Goal: Task Accomplishment & Management: Manage account settings

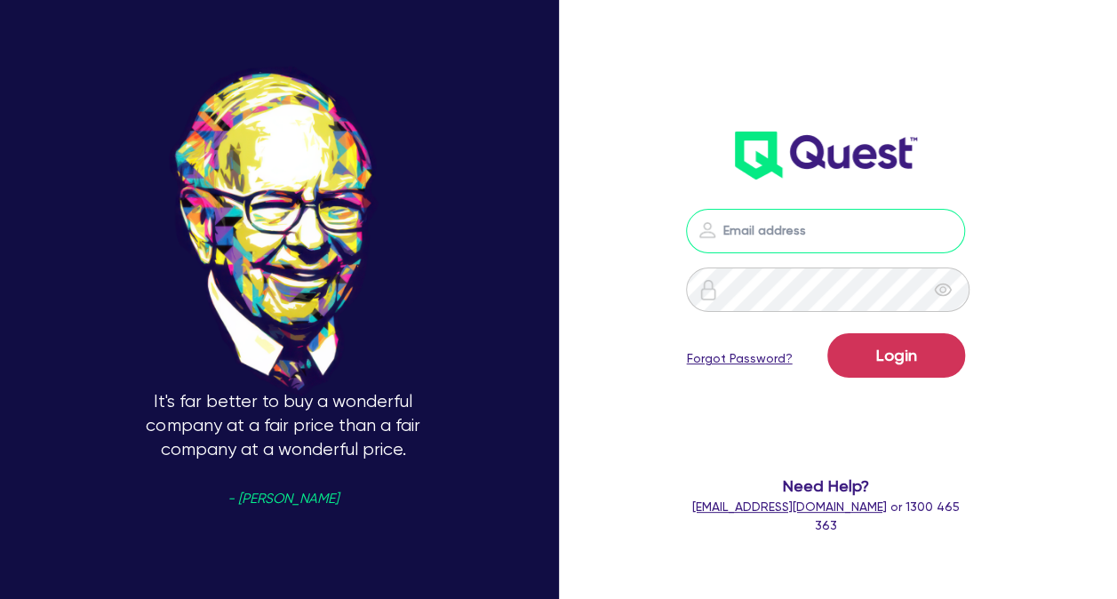
type input "[PERSON_NAME][EMAIL_ADDRESS][DOMAIN_NAME]"
click at [901, 380] on div "Login Forgot Password?" at bounding box center [825, 359] width 279 height 52
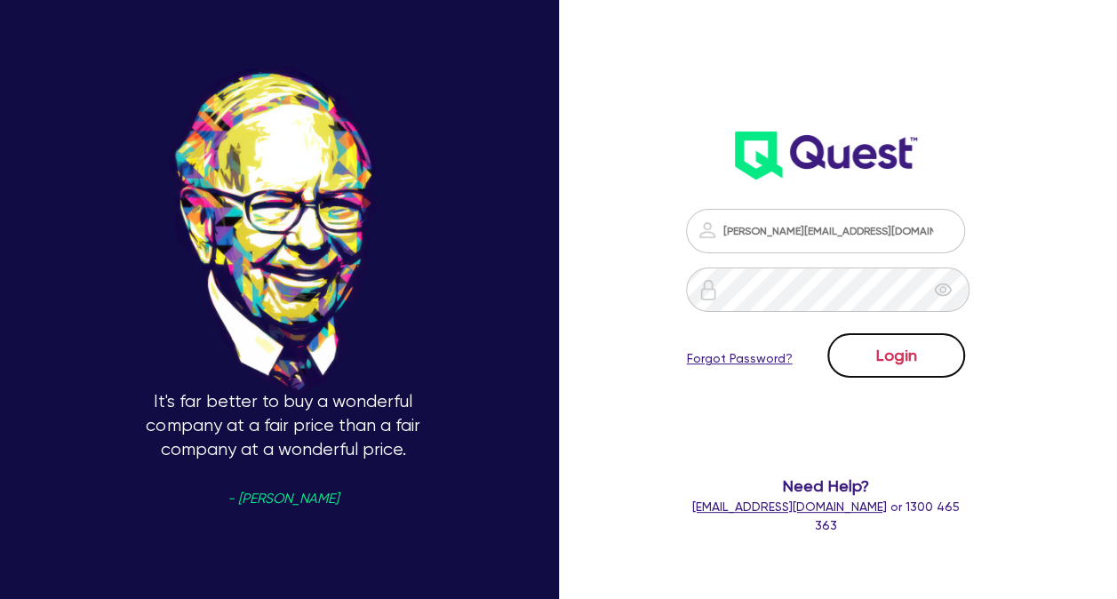
click at [904, 365] on button "Login" at bounding box center [896, 355] width 138 height 44
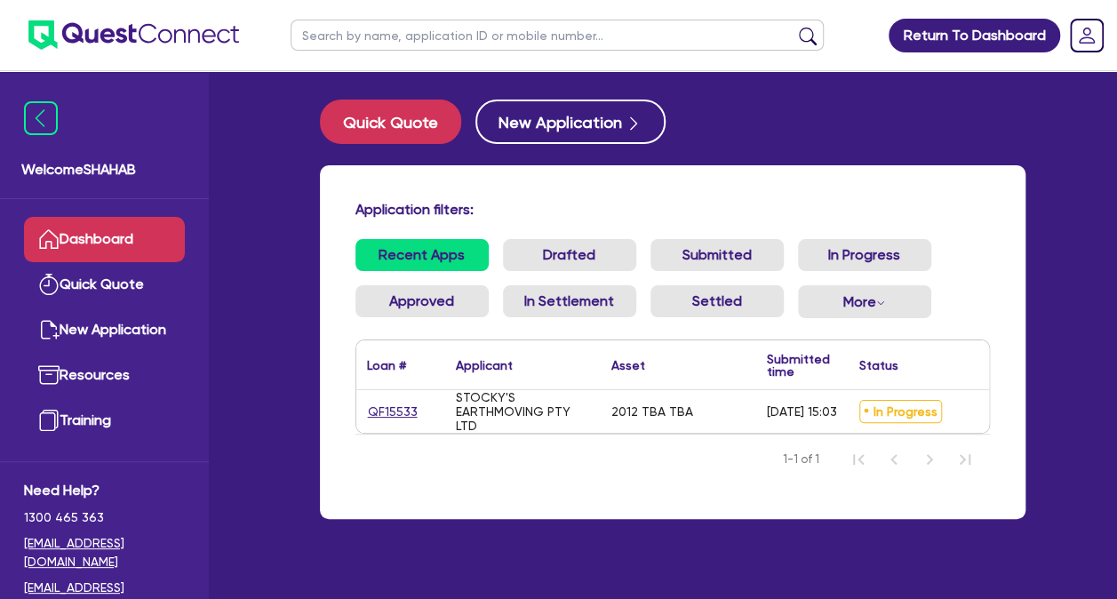
click at [620, 515] on div "Application filters: Recent Apps Drafted Submitted In Progress Approved In Sett…" at bounding box center [673, 342] width 706 height 354
click at [892, 419] on span "In Progress" at bounding box center [900, 411] width 83 height 23
click at [897, 419] on span "In Progress" at bounding box center [900, 411] width 83 height 23
drag, startPoint x: 873, startPoint y: 406, endPoint x: 933, endPoint y: 414, distance: 61.0
click at [933, 414] on span "In Progress" at bounding box center [900, 411] width 83 height 23
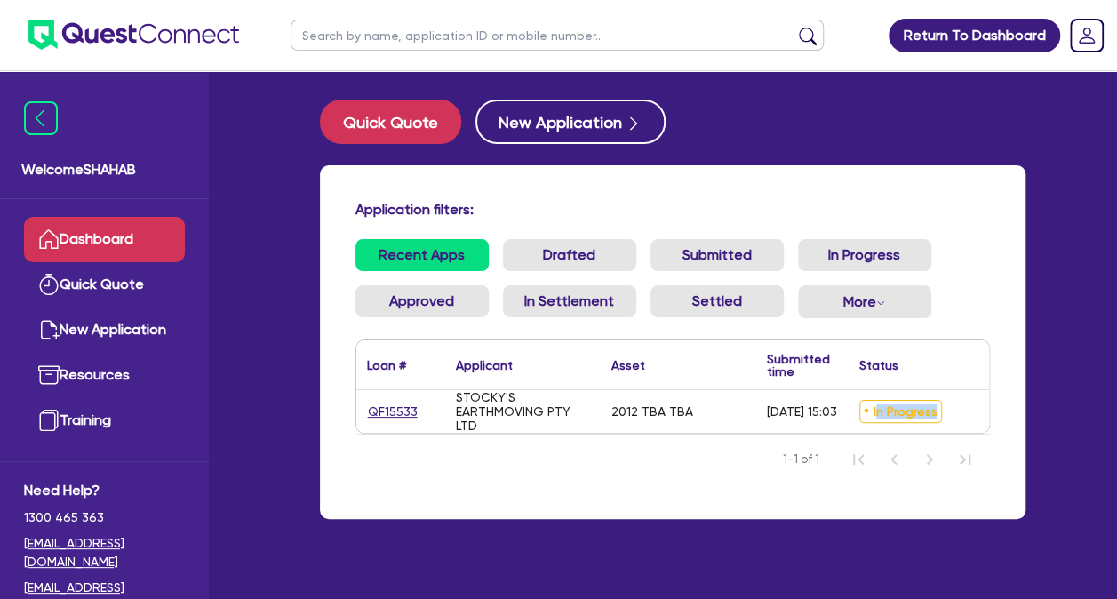
click at [932, 416] on span "In Progress" at bounding box center [900, 411] width 83 height 23
click at [518, 204] on h4 "Application filters:" at bounding box center [672, 209] width 635 height 17
click at [108, 235] on link "Dashboard" at bounding box center [104, 239] width 161 height 45
drag, startPoint x: 490, startPoint y: 212, endPoint x: 371, endPoint y: 210, distance: 119.1
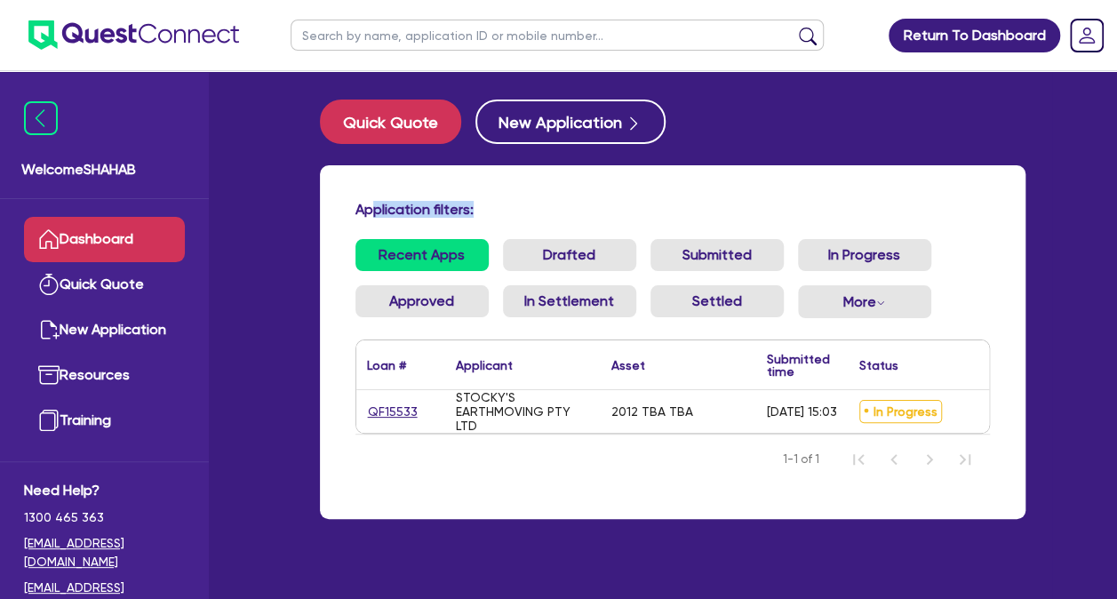
click at [371, 210] on h4 "Application filters:" at bounding box center [672, 209] width 635 height 17
drag, startPoint x: 371, startPoint y: 210, endPoint x: 350, endPoint y: 208, distance: 20.5
click at [350, 208] on div "Application filters:" at bounding box center [672, 213] width 661 height 24
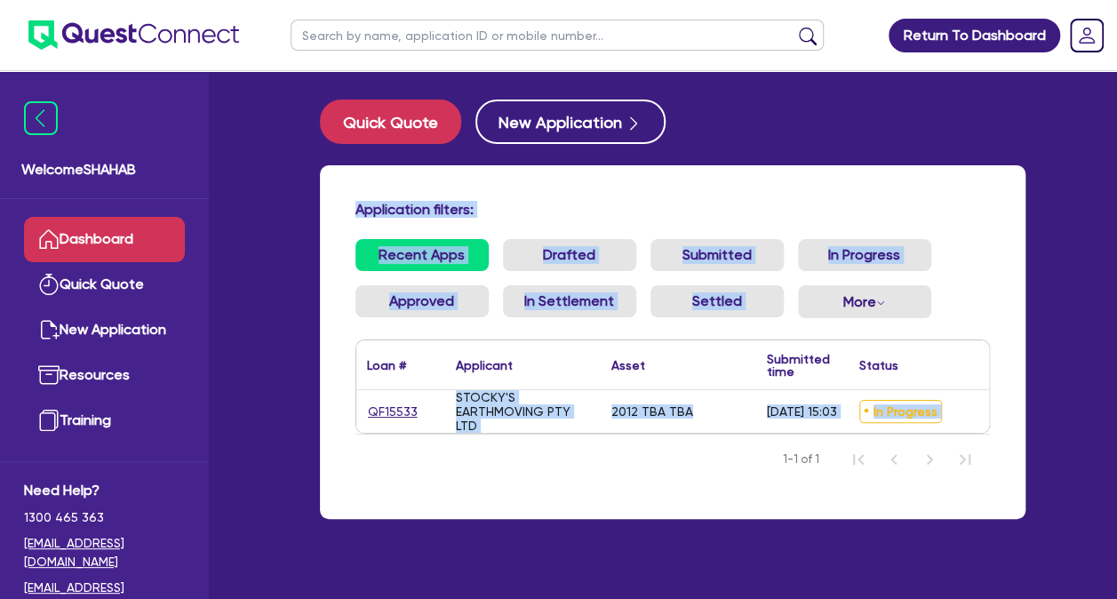
drag, startPoint x: 350, startPoint y: 210, endPoint x: 987, endPoint y: 499, distance: 699.9
click at [987, 499] on div "Application filters: Recent Apps Drafted Submitted In Progress Approved In Sett…" at bounding box center [673, 342] width 706 height 354
click at [994, 494] on div "Application filters: Recent Apps Drafted Submitted In Progress Approved In Sett…" at bounding box center [673, 342] width 706 height 354
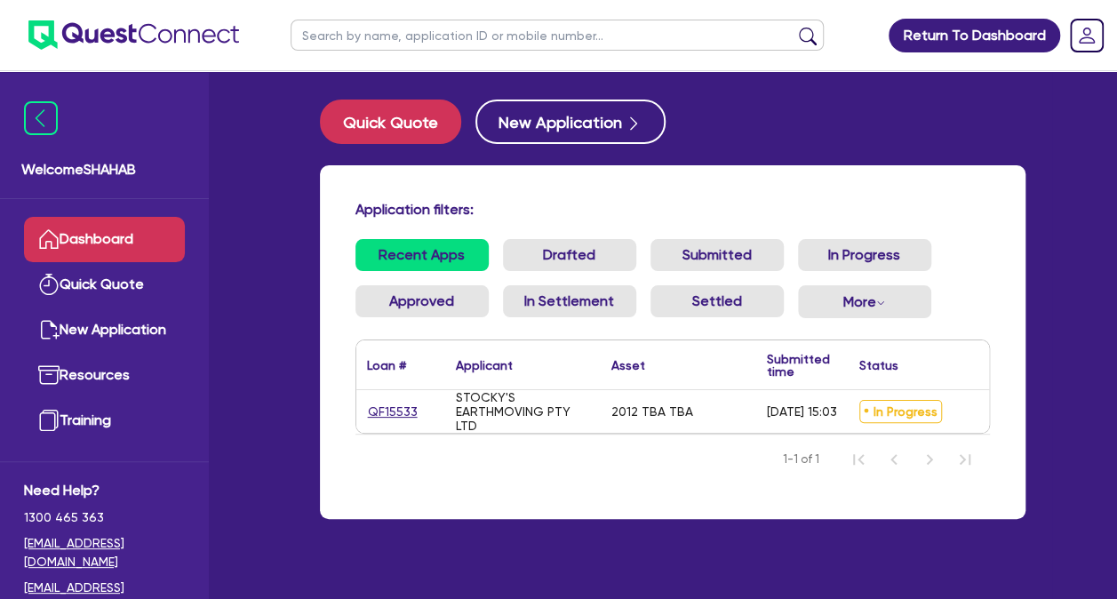
click at [995, 493] on div "Application filters: Recent Apps Drafted Submitted In Progress Approved In Sett…" at bounding box center [673, 342] width 706 height 354
drag, startPoint x: 757, startPoint y: 39, endPoint x: 703, endPoint y: 12, distance: 60.8
click at [748, 27] on div "Return To Dashboard Edit Profile Logout Welcome SHAHAB Dashboard Quick Quote Ne…" at bounding box center [558, 335] width 1013 height 670
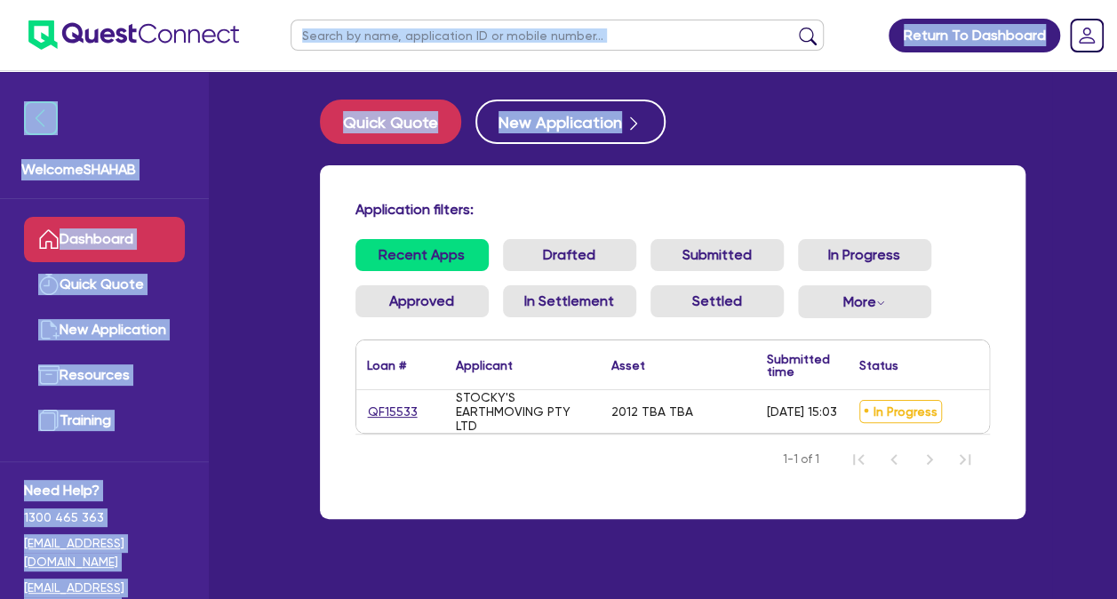
click at [791, 62] on ul at bounding box center [557, 35] width 569 height 70
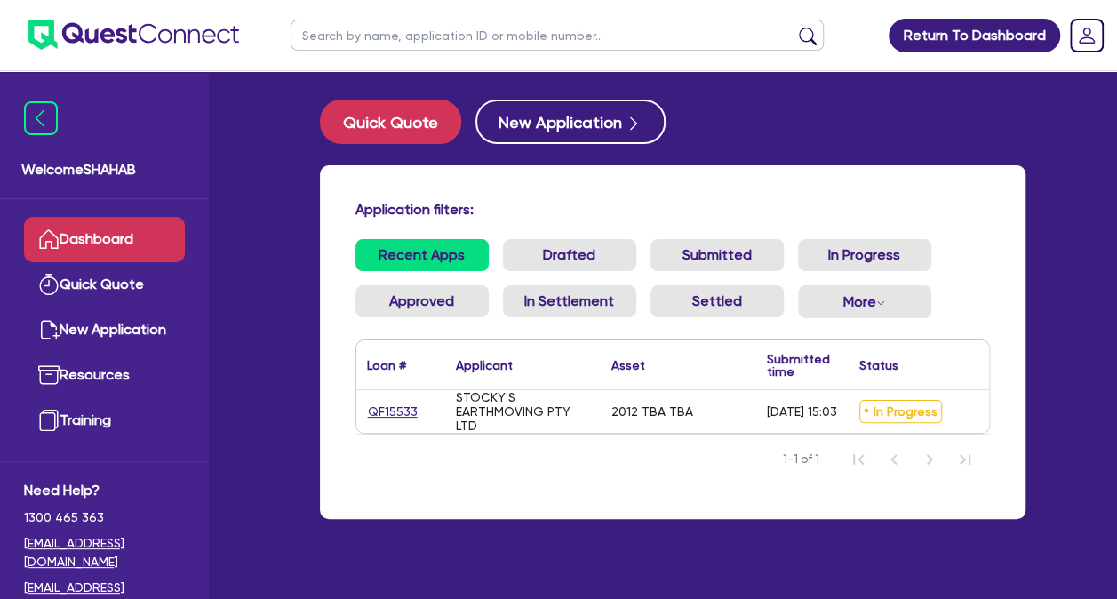
click at [791, 62] on ul at bounding box center [557, 35] width 569 height 70
click at [452, 215] on h4 "Application filters:" at bounding box center [672, 209] width 635 height 17
drag, startPoint x: 452, startPoint y: 215, endPoint x: 451, endPoint y: 195, distance: 20.5
click at [451, 195] on div "Application filters: Recent Apps Drafted Submitted In Progress Approved In Sett…" at bounding box center [673, 342] width 706 height 354
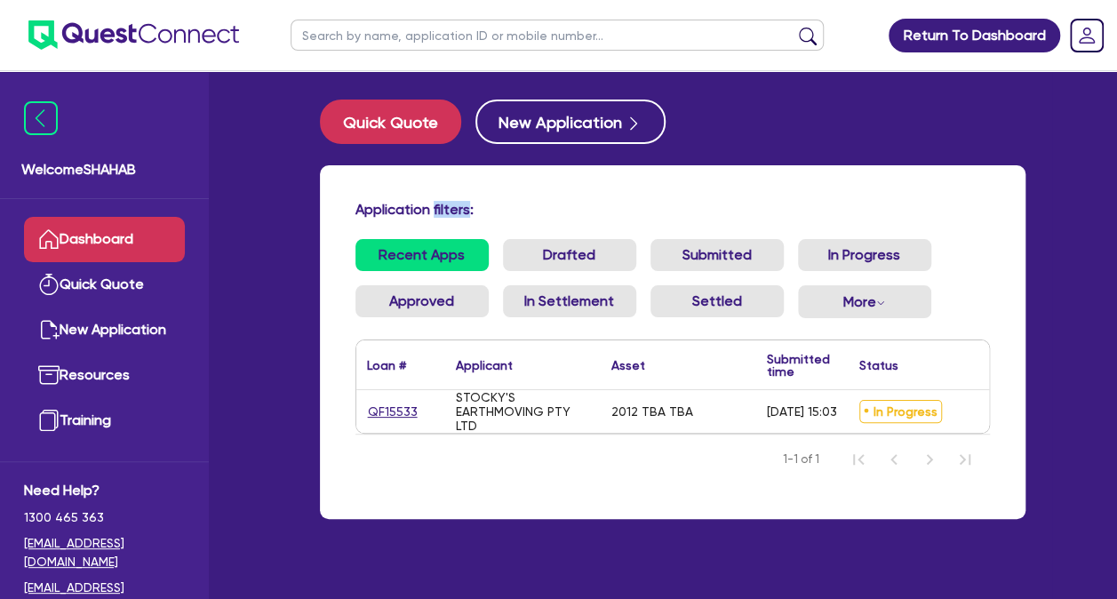
click at [443, 210] on h4 "Application filters:" at bounding box center [672, 209] width 635 height 17
click at [445, 212] on h4 "Application filters:" at bounding box center [672, 209] width 635 height 17
click at [464, 215] on h4 "Application filters:" at bounding box center [672, 209] width 635 height 17
drag, startPoint x: 469, startPoint y: 214, endPoint x: 341, endPoint y: 210, distance: 128.0
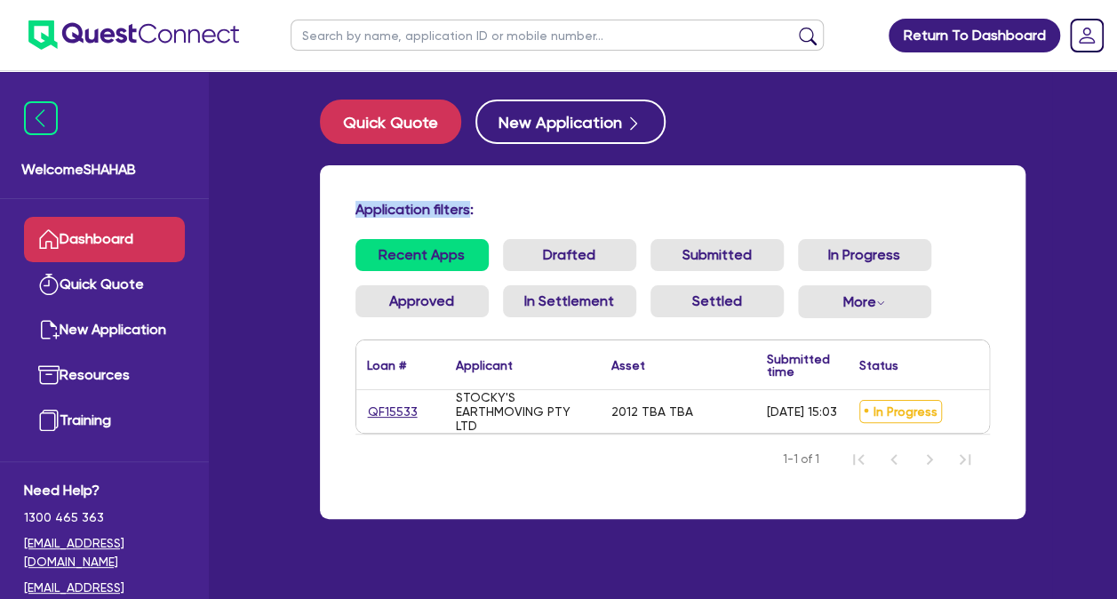
click at [342, 210] on div "Application filters:" at bounding box center [672, 213] width 661 height 24
click at [356, 219] on div "Application filters:" at bounding box center [672, 213] width 661 height 24
drag, startPoint x: 355, startPoint y: 218, endPoint x: 498, endPoint y: 226, distance: 142.4
click at [498, 226] on div "Application filters: Recent Apps Drafted Submitted In Progress Approved In Sett…" at bounding box center [673, 342] width 706 height 354
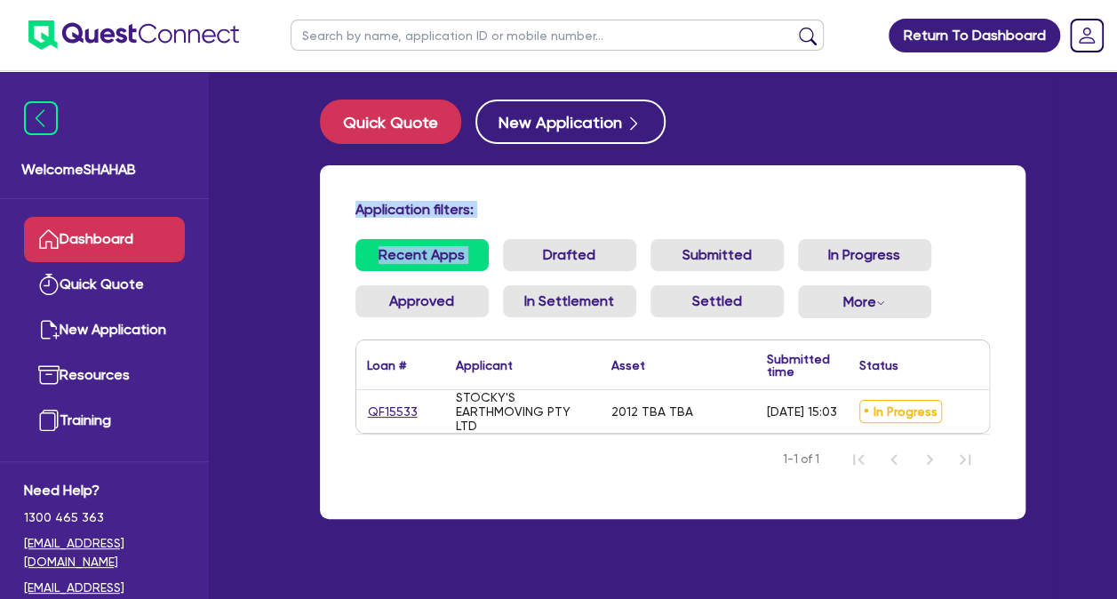
click at [498, 225] on div "Application filters: Recent Apps Drafted Submitted In Progress Approved In Sett…" at bounding box center [673, 342] width 706 height 354
click at [496, 209] on h4 "Application filters:" at bounding box center [672, 209] width 635 height 17
drag, startPoint x: 510, startPoint y: 208, endPoint x: 355, endPoint y: 206, distance: 154.6
click at [355, 206] on h4 "Application filters:" at bounding box center [672, 209] width 635 height 17
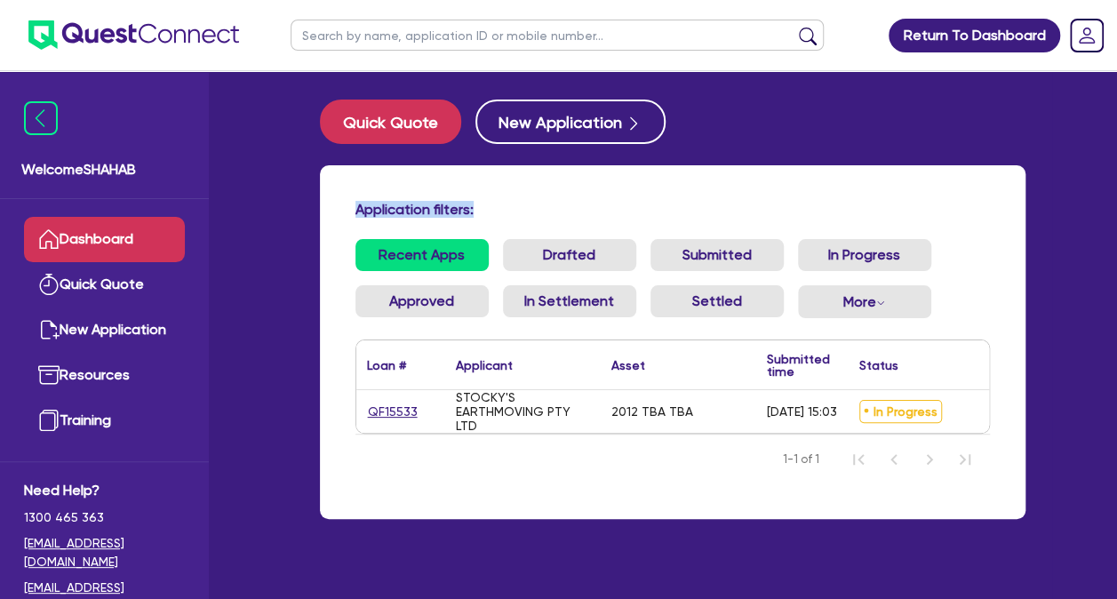
click at [355, 207] on h4 "Application filters:" at bounding box center [672, 209] width 635 height 17
drag, startPoint x: 355, startPoint y: 207, endPoint x: 479, endPoint y: 199, distance: 123.8
click at [479, 199] on div "Application filters: Recent Apps Drafted Submitted In Progress Approved In Sett…" at bounding box center [673, 342] width 706 height 354
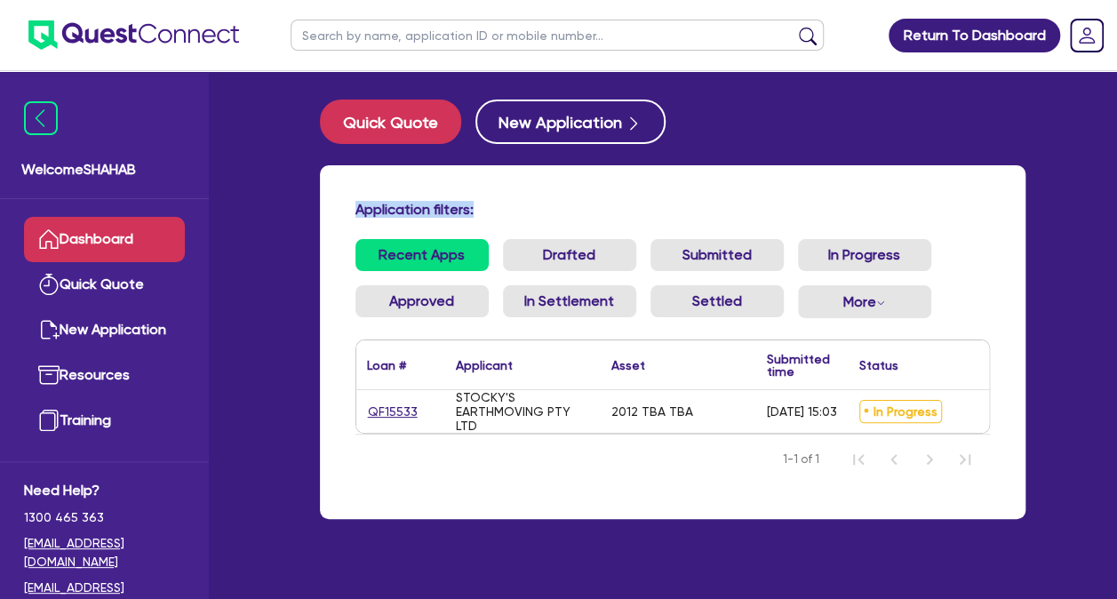
click at [485, 208] on h4 "Application filters:" at bounding box center [672, 209] width 635 height 17
drag, startPoint x: 524, startPoint y: 211, endPoint x: 336, endPoint y: 212, distance: 188.4
click at [336, 212] on div "Application filters: Recent Apps Drafted Submitted In Progress Approved In Sett…" at bounding box center [673, 342] width 706 height 354
click at [348, 212] on div "Application filters:" at bounding box center [672, 213] width 661 height 24
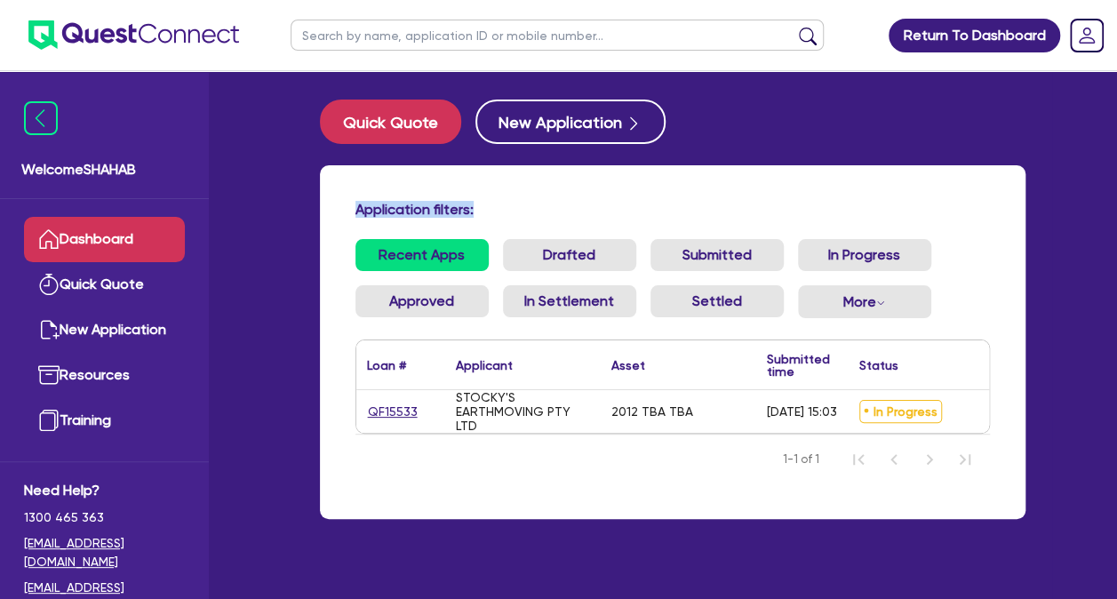
drag, startPoint x: 359, startPoint y: 212, endPoint x: 486, endPoint y: 214, distance: 127.1
click at [486, 214] on h4 "Application filters:" at bounding box center [672, 209] width 635 height 17
click at [807, 206] on h4 "Application filters:" at bounding box center [672, 209] width 635 height 17
click at [816, 208] on h4 "Application filters:" at bounding box center [672, 209] width 635 height 17
